Goal: Register for event/course

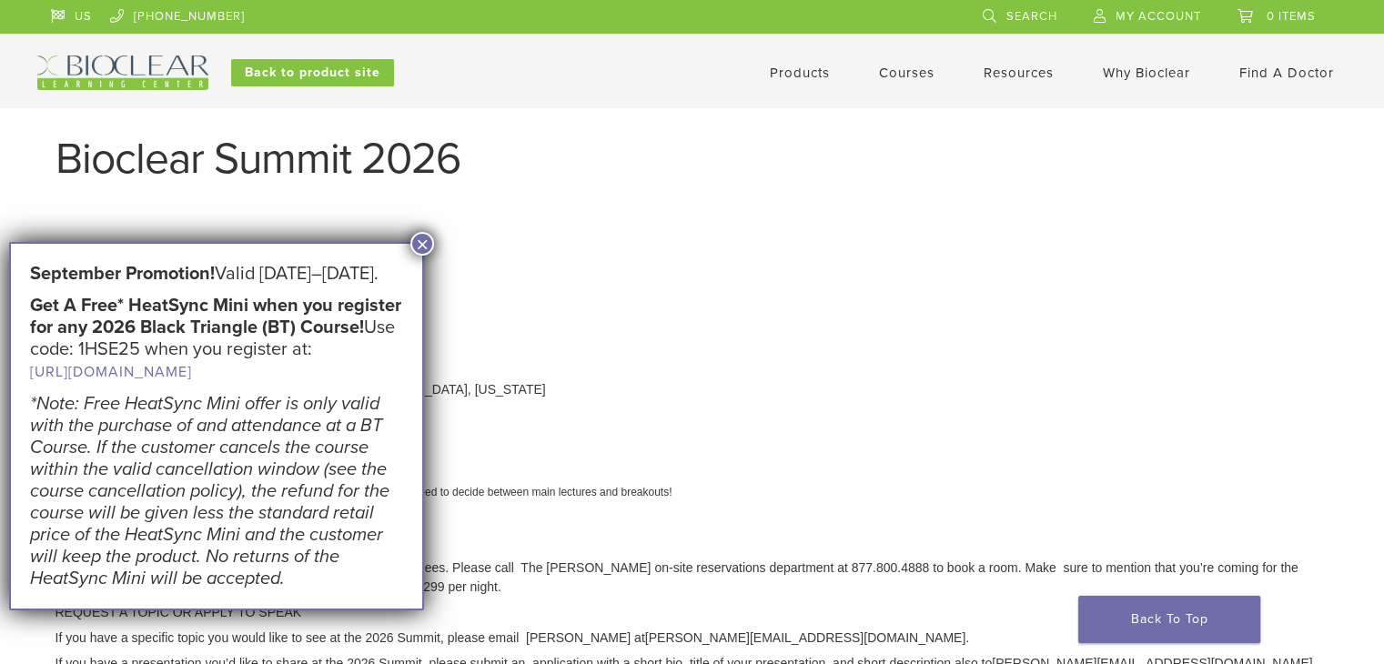
click at [419, 245] on button "×" at bounding box center [422, 244] width 24 height 24
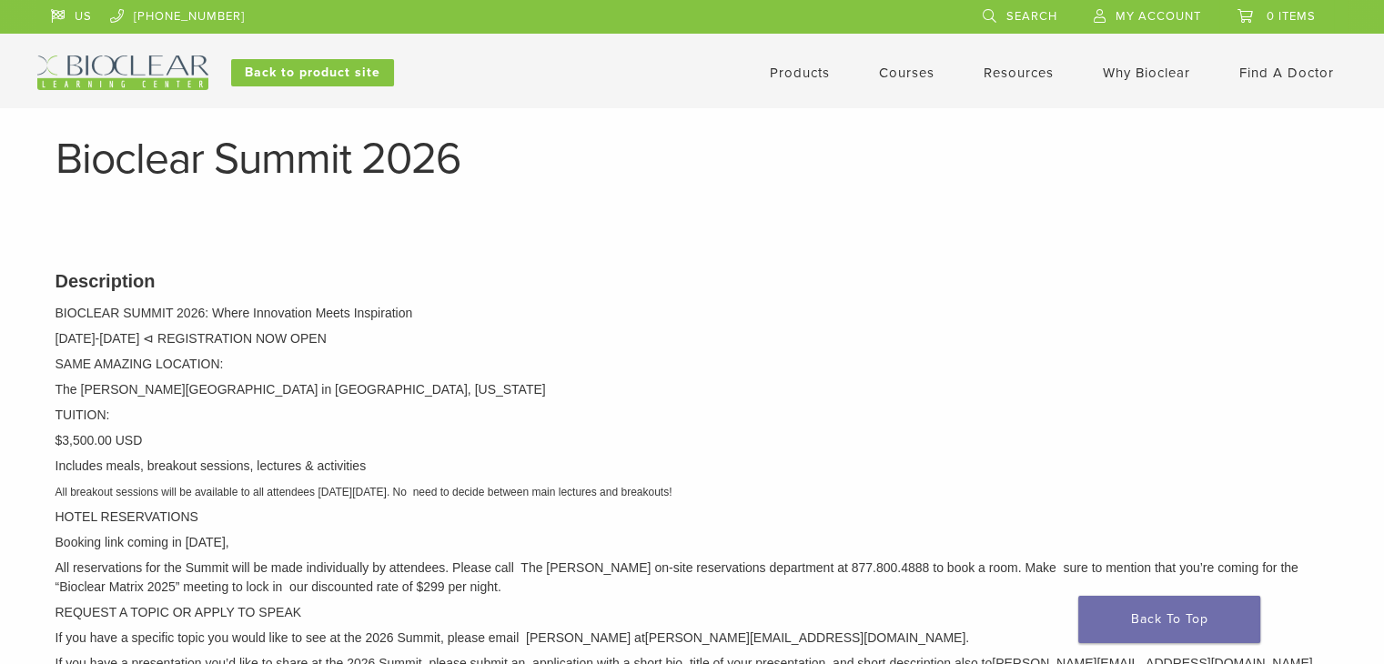
click at [895, 74] on link "Courses" at bounding box center [907, 73] width 56 height 16
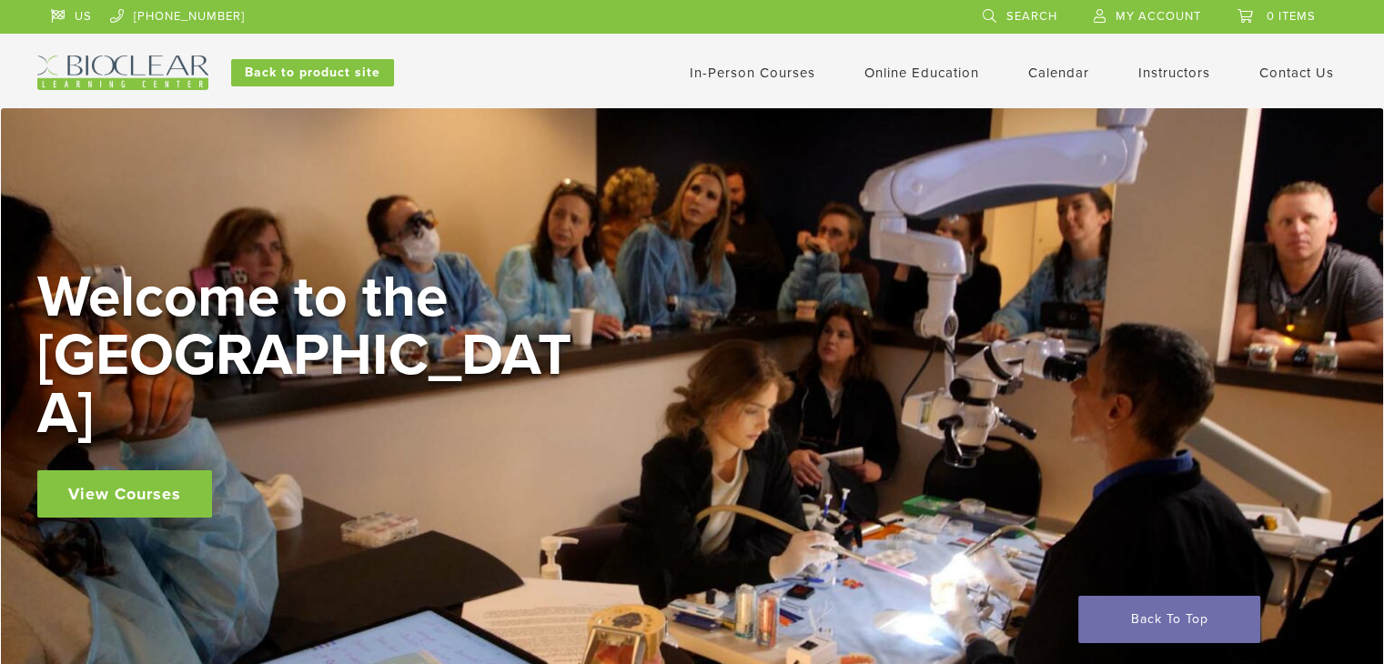
click at [757, 77] on link "In-Person Courses" at bounding box center [753, 73] width 126 height 16
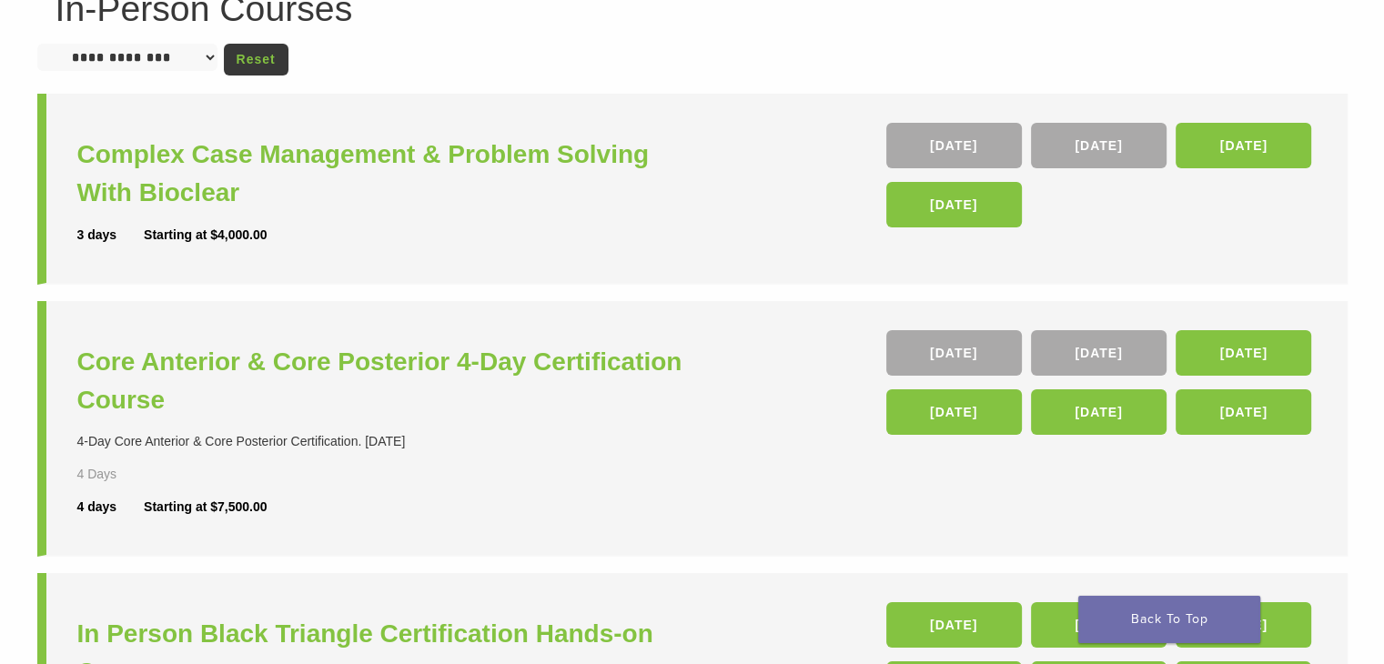
scroll to position [167, 0]
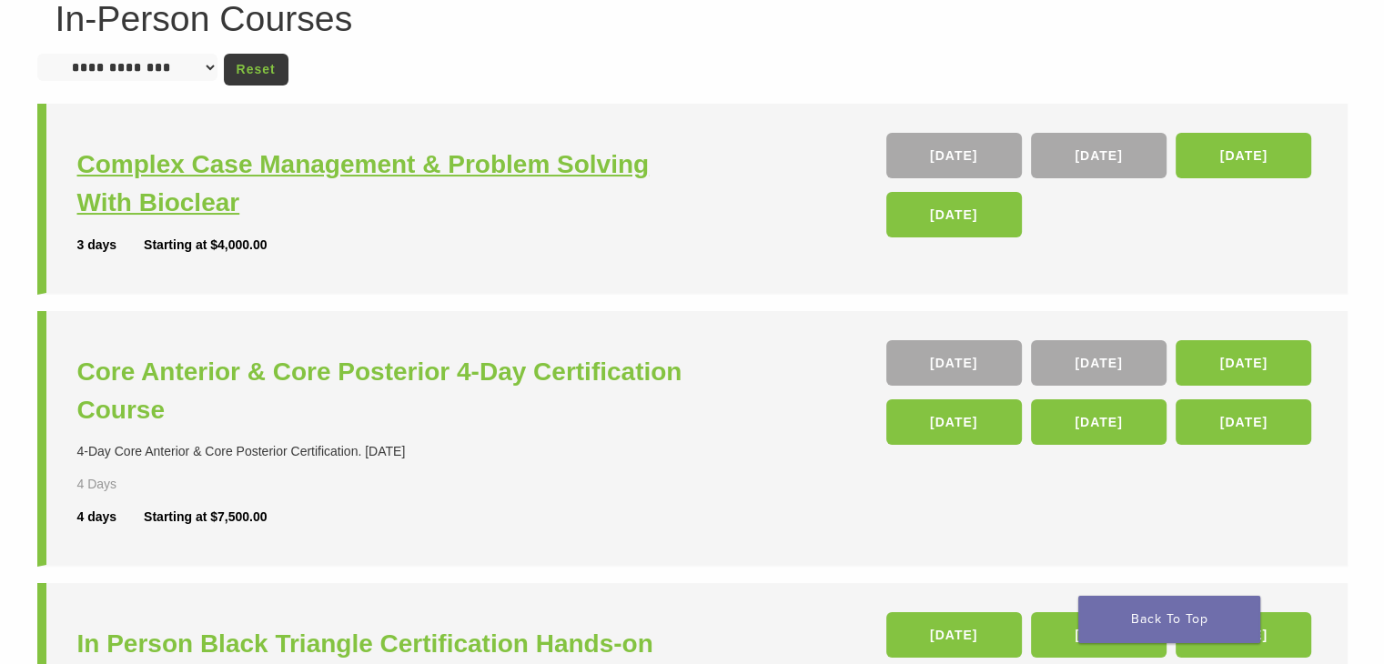
click at [323, 168] on h3 "Complex Case Management & Problem Solving With Bioclear" at bounding box center [387, 184] width 620 height 76
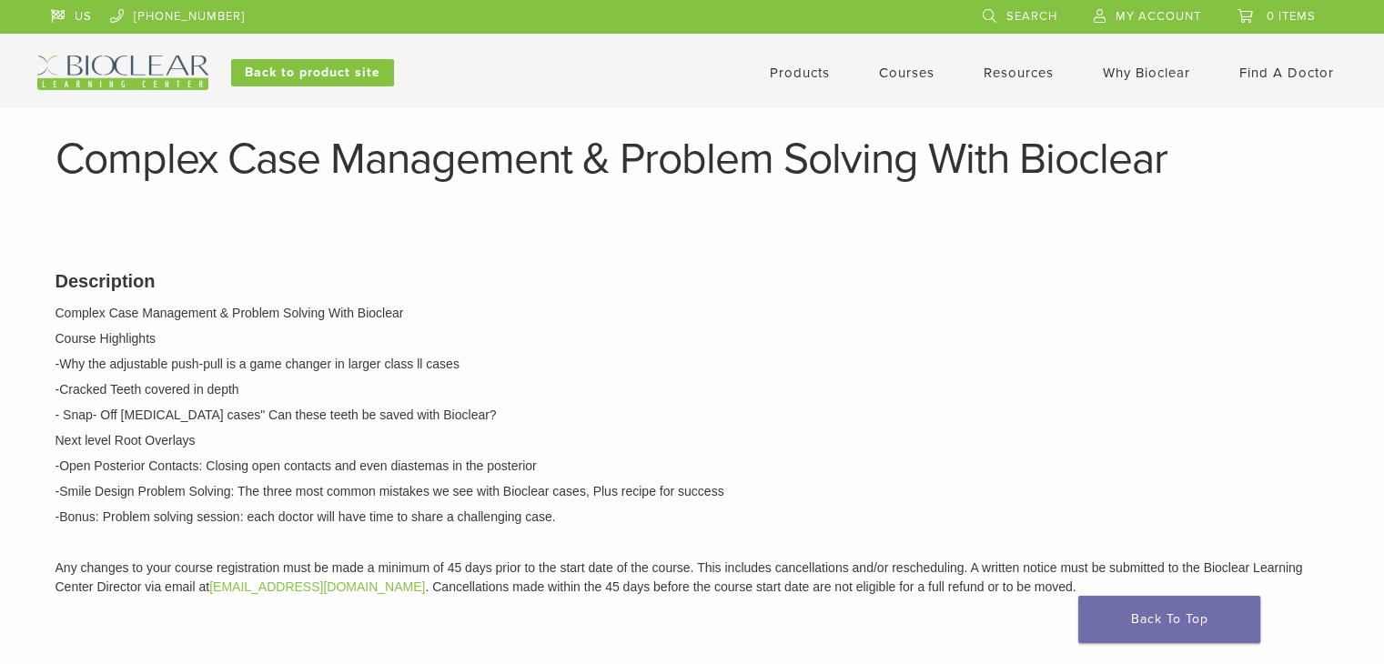
click at [905, 66] on link "Courses" at bounding box center [907, 73] width 56 height 16
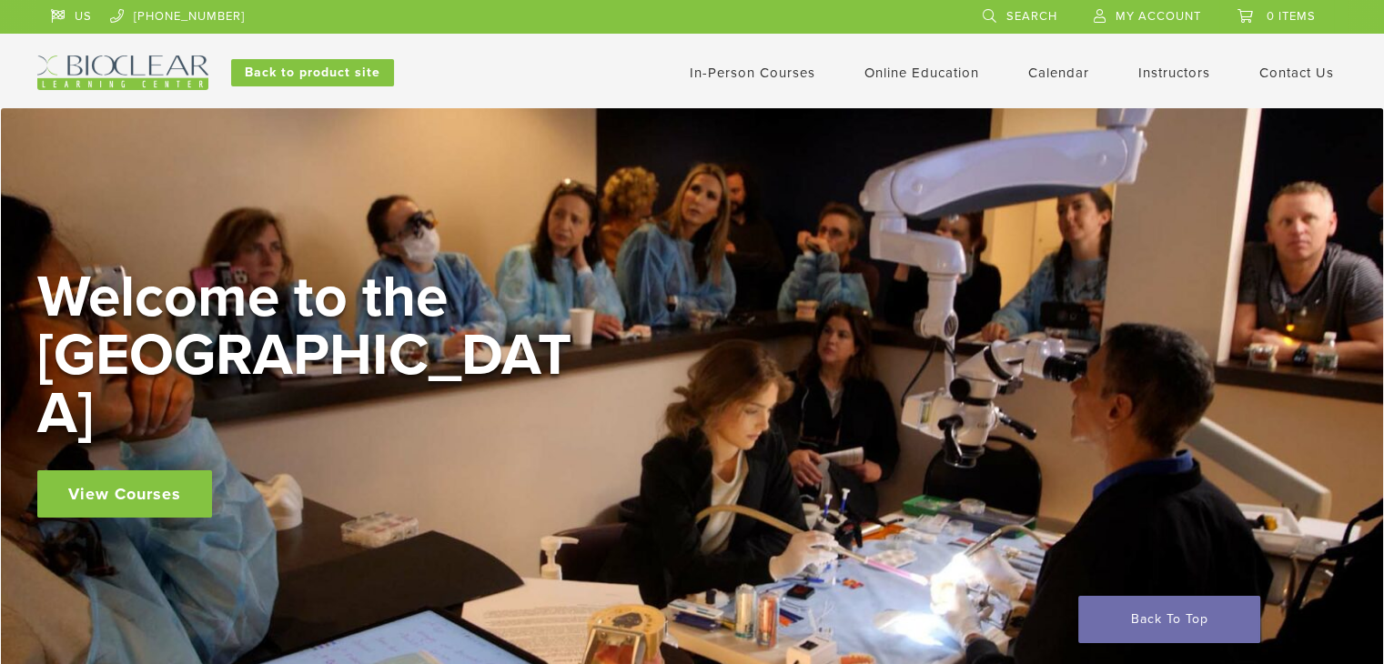
click at [773, 74] on link "In-Person Courses" at bounding box center [753, 73] width 126 height 16
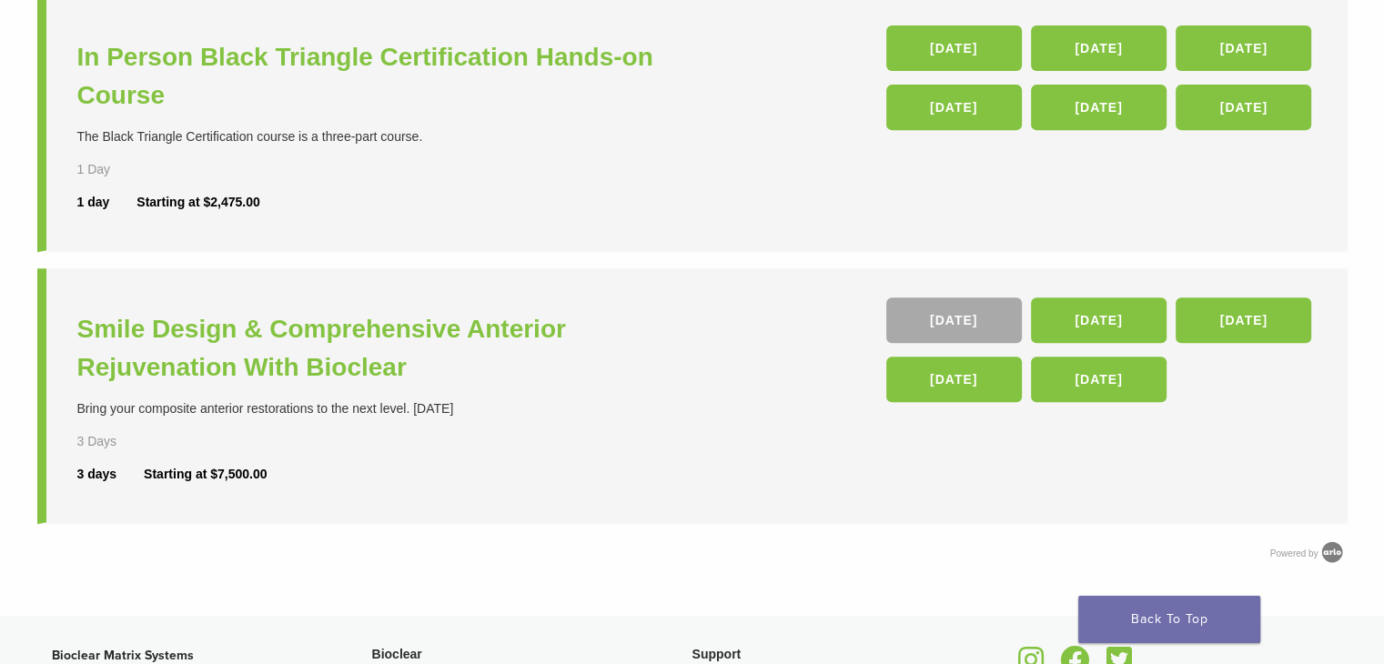
scroll to position [755, 0]
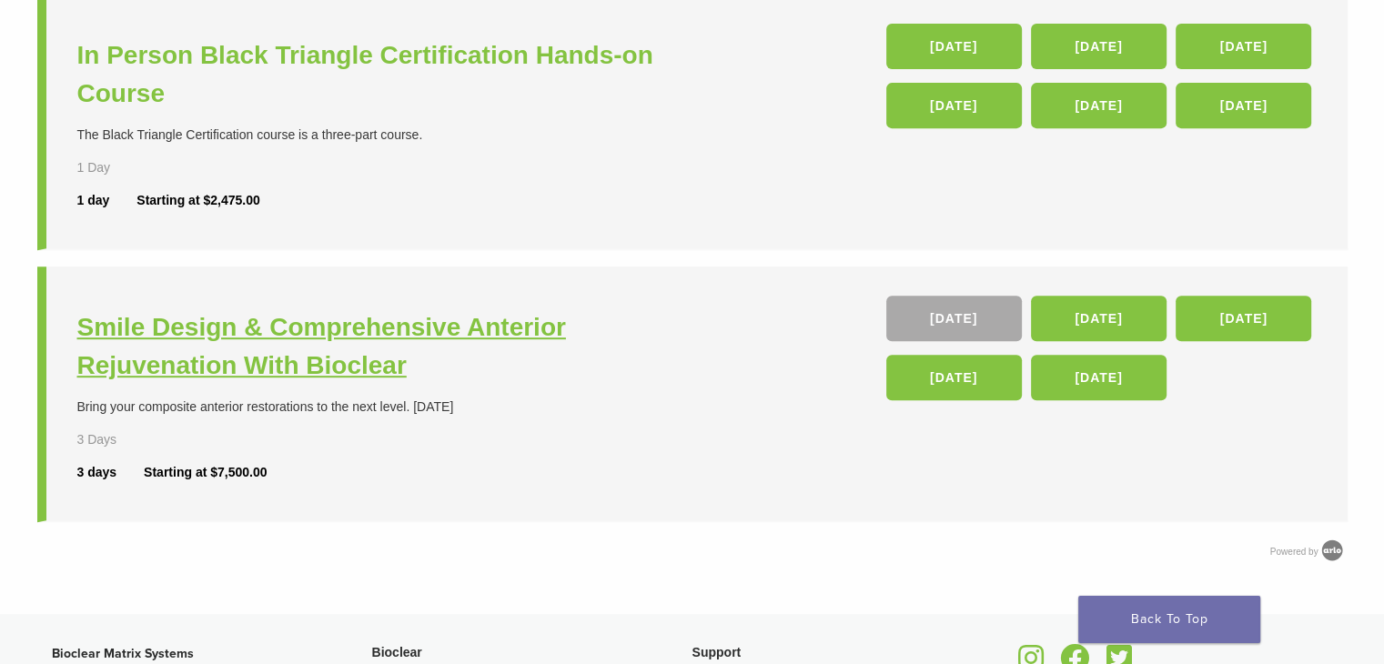
click at [335, 356] on h3 "Smile Design & Comprehensive Anterior Rejuvenation With Bioclear" at bounding box center [387, 347] width 620 height 76
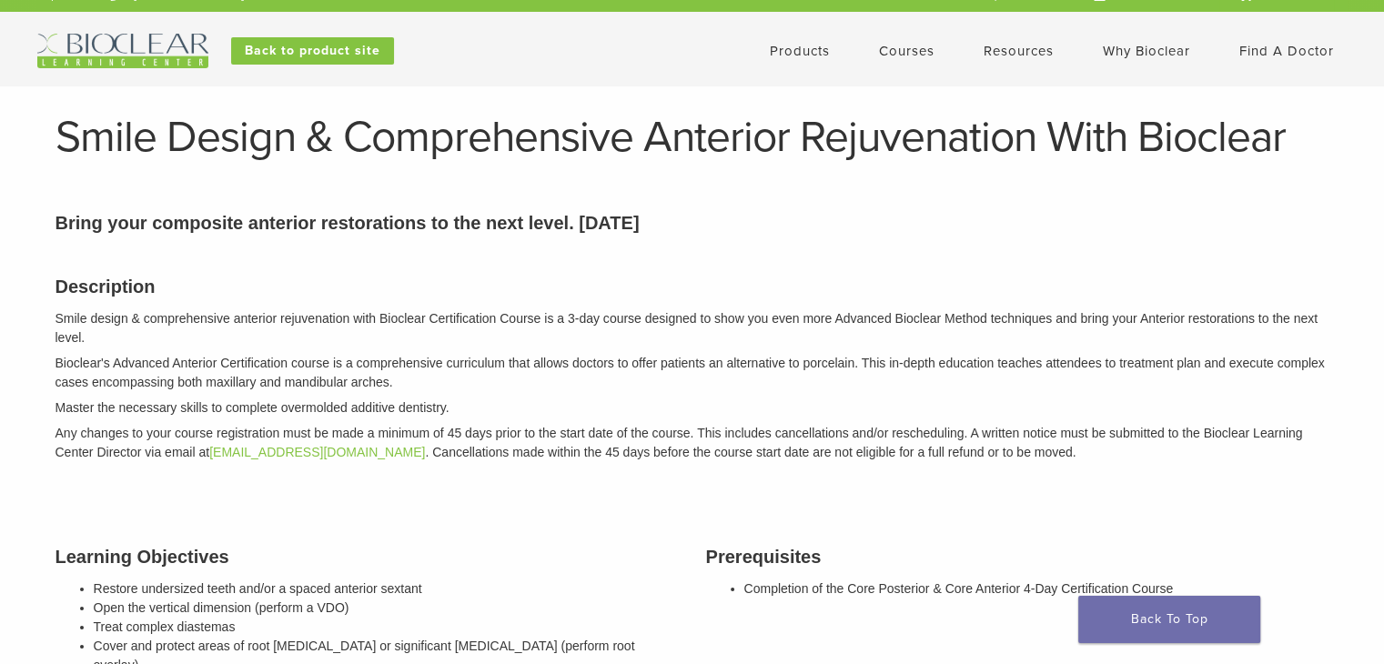
scroll to position [20, 0]
